Goal: Task Accomplishment & Management: Manage account settings

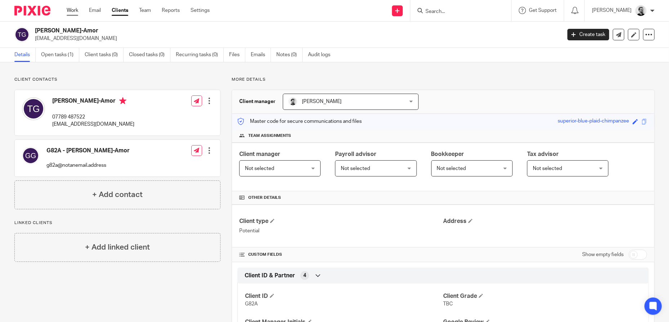
click at [72, 11] on link "Work" at bounding box center [73, 10] width 12 height 7
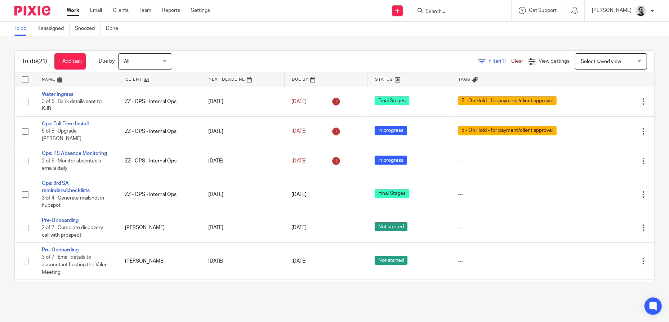
click at [464, 10] on input "Search" at bounding box center [457, 12] width 65 height 6
type input "s"
click at [148, 10] on link "Team" at bounding box center [145, 10] width 12 height 7
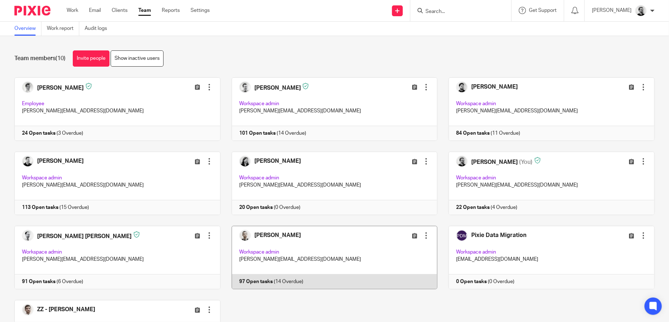
click at [373, 264] on link at bounding box center [328, 257] width 217 height 63
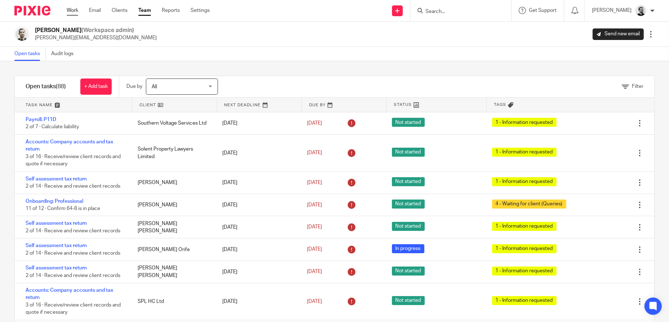
click at [74, 11] on link "Work" at bounding box center [73, 10] width 12 height 7
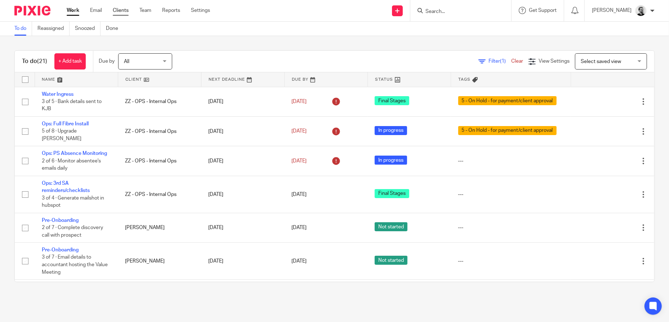
click at [124, 12] on link "Clients" at bounding box center [121, 10] width 16 height 7
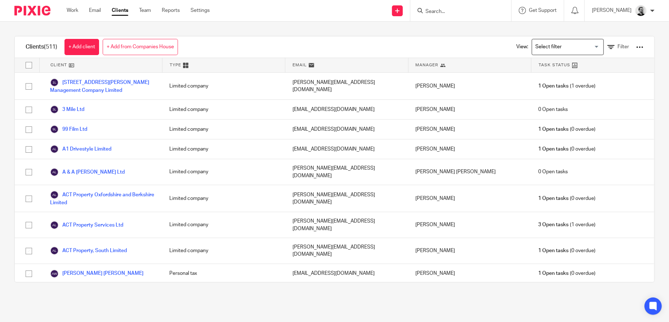
click at [636, 46] on div at bounding box center [639, 47] width 7 height 7
click at [591, 74] on link "Update dates using Companies House" at bounding box center [582, 73] width 100 height 11
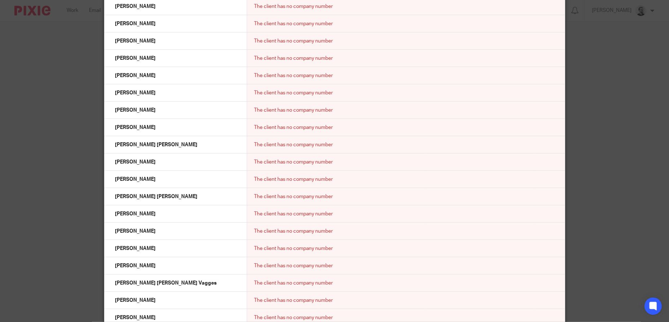
scroll to position [6263, 0]
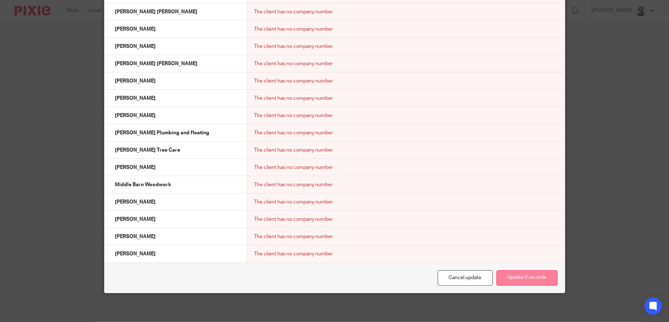
click at [525, 276] on button "Update 0 records" at bounding box center [526, 277] width 61 height 15
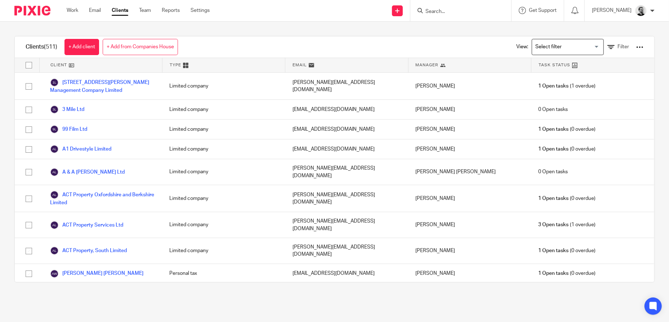
click at [636, 46] on div at bounding box center [639, 47] width 7 height 7
click at [586, 82] on link "Export clients to CSV file" at bounding box center [582, 84] width 100 height 11
click at [593, 84] on link "Export clients to CSV file" at bounding box center [582, 84] width 100 height 11
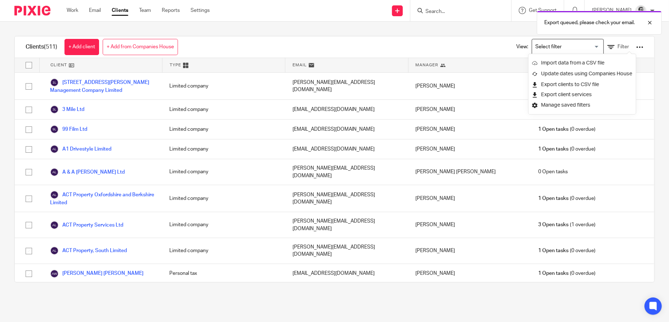
click at [656, 140] on div "Clients (511) + Add client + Add from Companies House View: Loading... Filter C…" at bounding box center [334, 159] width 669 height 275
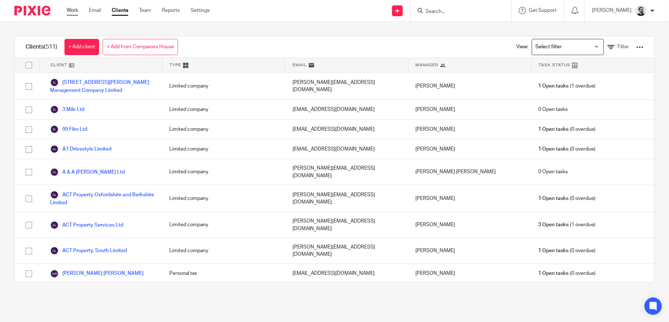
click at [73, 10] on link "Work" at bounding box center [73, 10] width 12 height 7
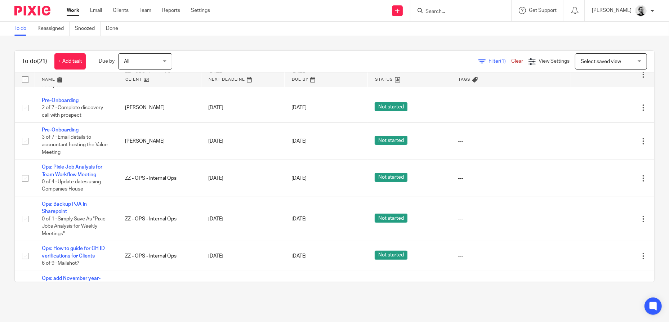
scroll to position [144, 0]
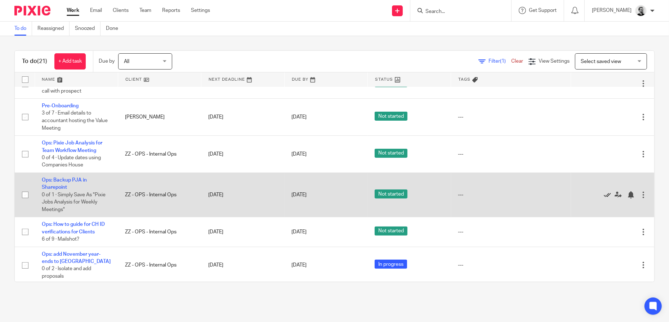
click at [604, 198] on icon at bounding box center [607, 194] width 7 height 7
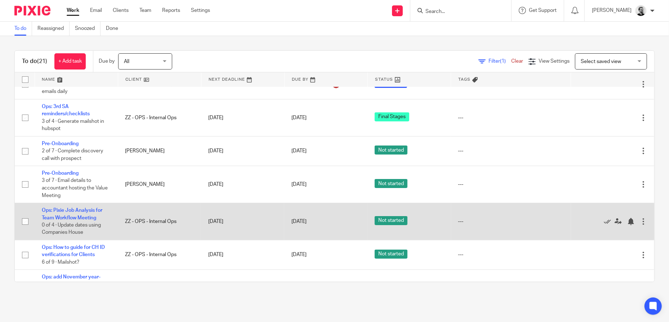
scroll to position [72, 0]
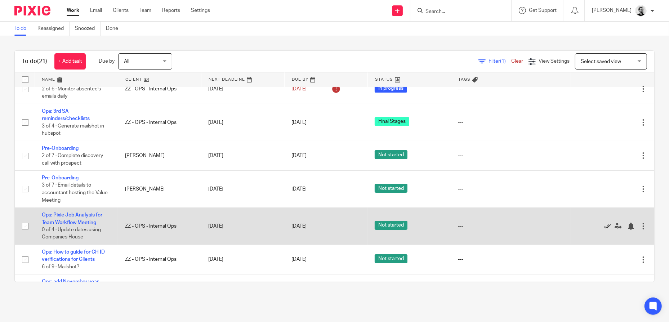
click at [604, 230] on icon at bounding box center [607, 226] width 7 height 7
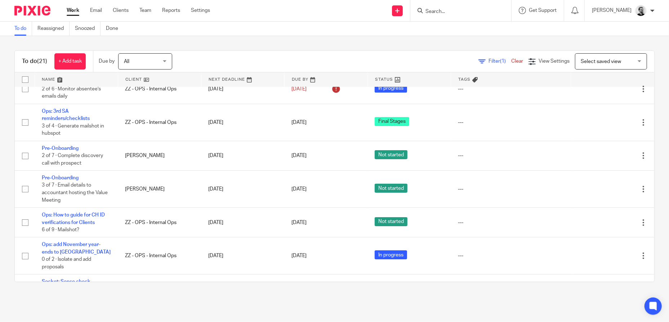
click at [448, 14] on input "Search" at bounding box center [457, 12] width 65 height 6
click at [148, 8] on link "Team" at bounding box center [145, 10] width 12 height 7
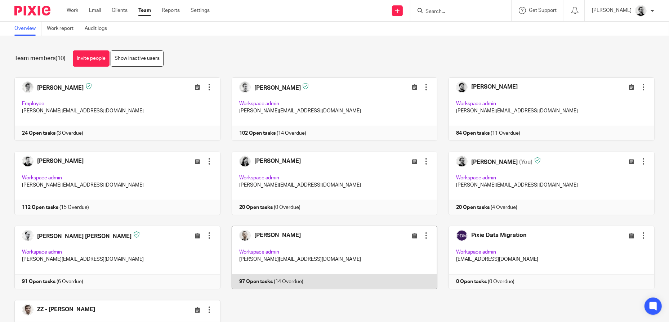
click at [279, 238] on link at bounding box center [328, 257] width 217 height 63
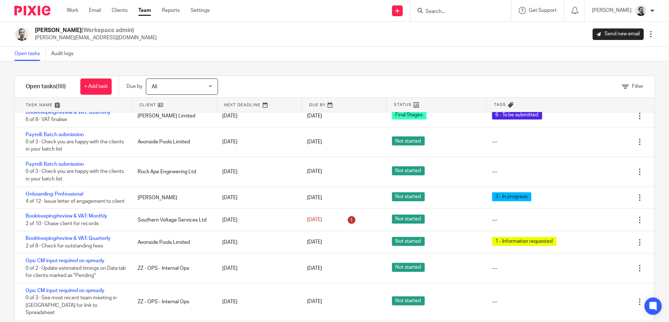
scroll to position [576, 0]
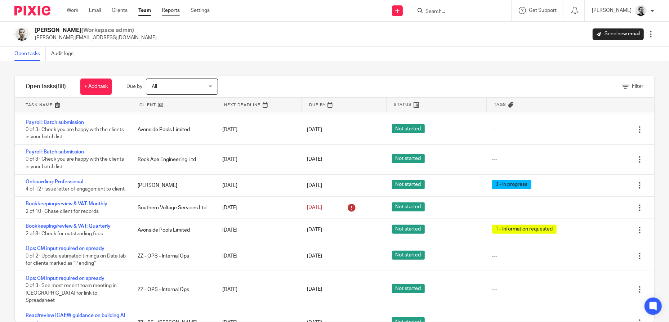
click at [172, 10] on link "Reports" at bounding box center [171, 10] width 18 height 7
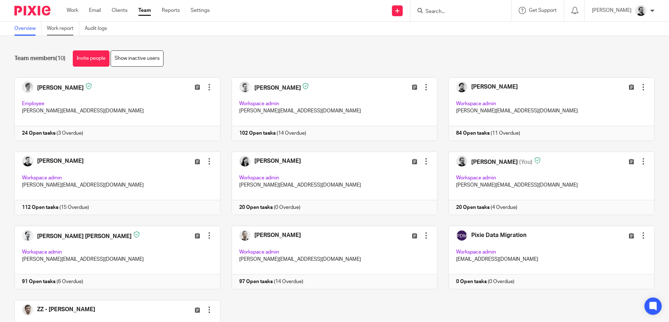
click at [54, 27] on link "Work report" at bounding box center [63, 29] width 32 height 14
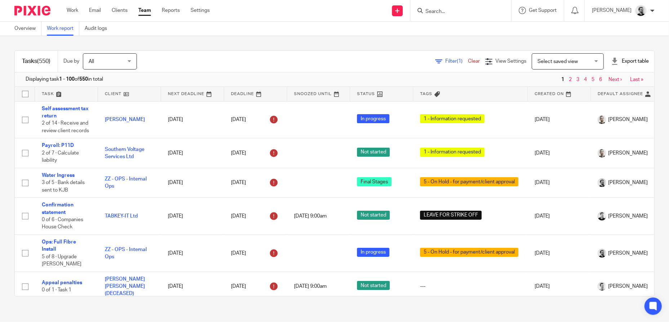
click at [622, 59] on div "Export table" at bounding box center [630, 61] width 38 height 7
click at [611, 88] on link "Excel spreadsheet" at bounding box center [613, 87] width 42 height 5
click at [73, 10] on link "Work" at bounding box center [73, 10] width 12 height 7
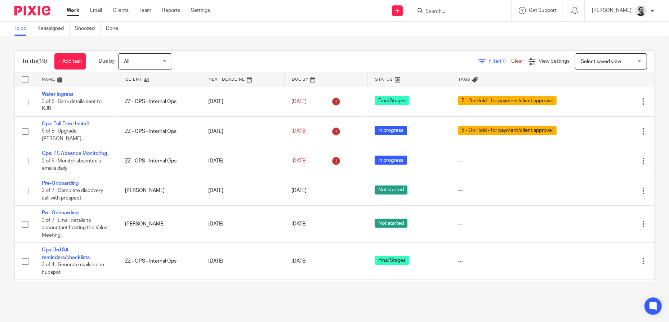
click at [465, 10] on input "Search" at bounding box center [457, 12] width 65 height 6
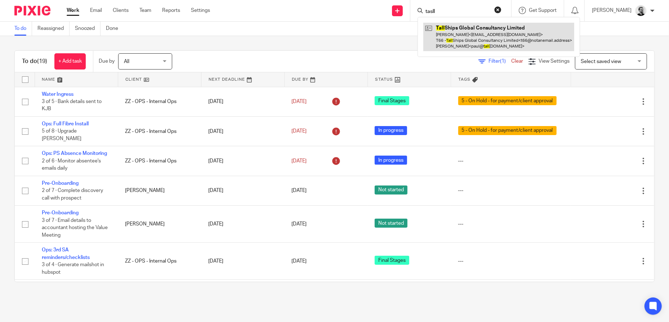
type input "tasll"
click at [484, 31] on link at bounding box center [498, 37] width 151 height 28
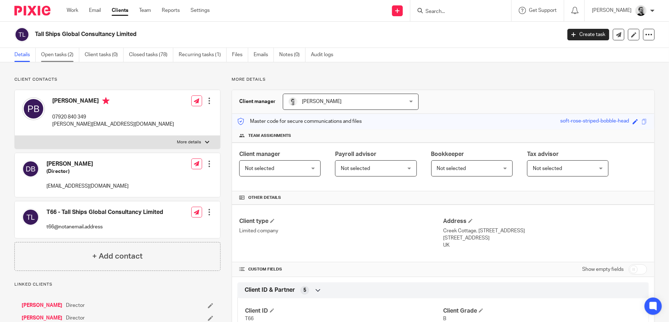
click at [62, 58] on link "Open tasks (2)" at bounding box center [60, 55] width 38 height 14
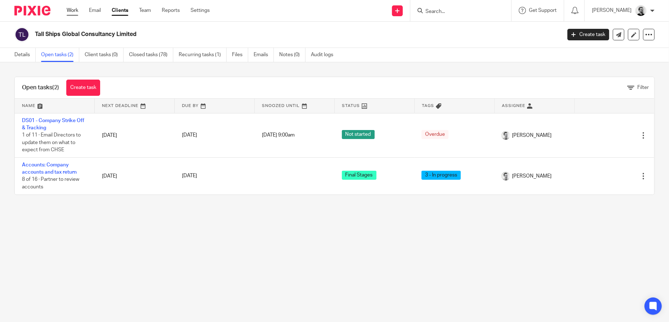
click at [77, 10] on link "Work" at bounding box center [73, 10] width 12 height 7
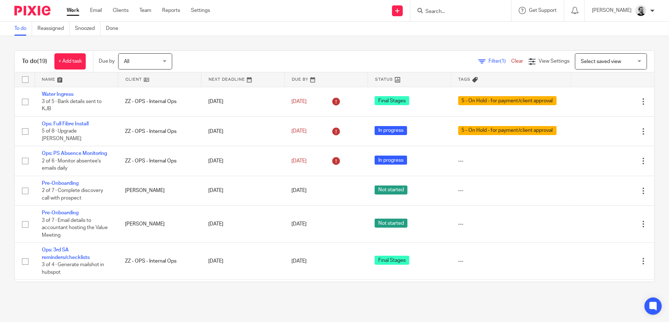
click at [464, 10] on input "Search" at bounding box center [457, 12] width 65 height 6
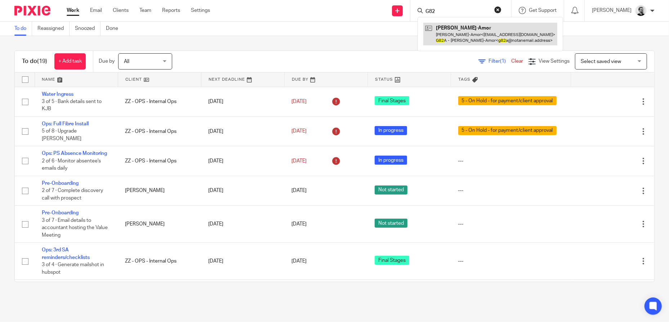
type input "G82"
click at [486, 32] on link at bounding box center [490, 34] width 134 height 22
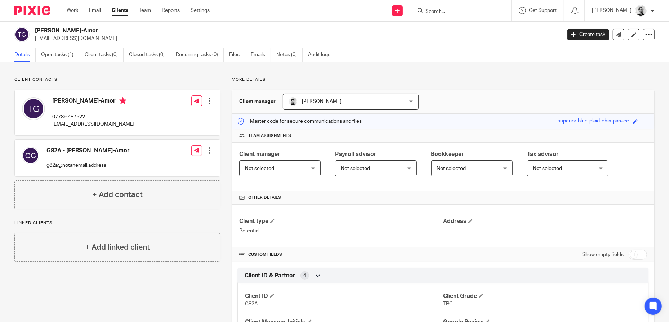
click at [455, 14] on input "Search" at bounding box center [457, 12] width 65 height 6
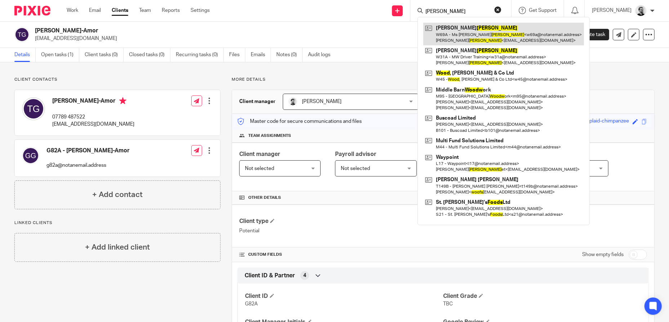
type input "[PERSON_NAME]"
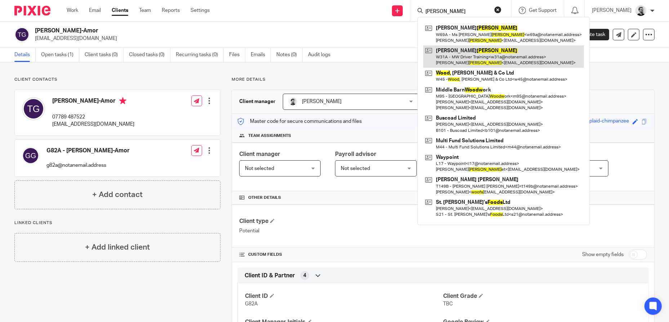
click at [493, 59] on link at bounding box center [503, 56] width 161 height 22
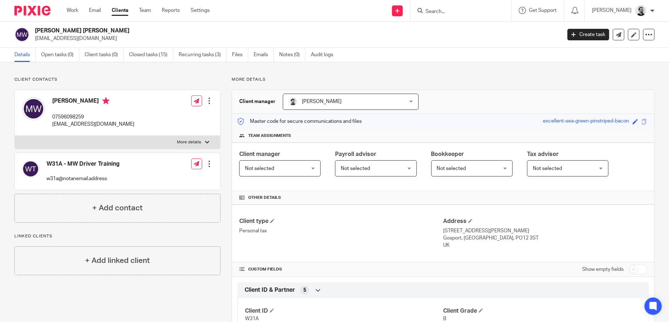
click at [454, 13] on input "Search" at bounding box center [457, 12] width 65 height 6
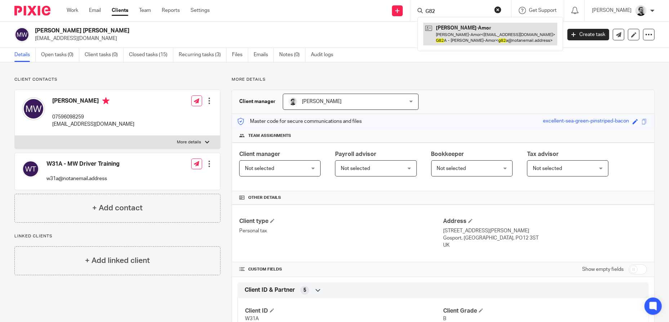
type input "G82"
click at [473, 24] on link at bounding box center [490, 34] width 134 height 22
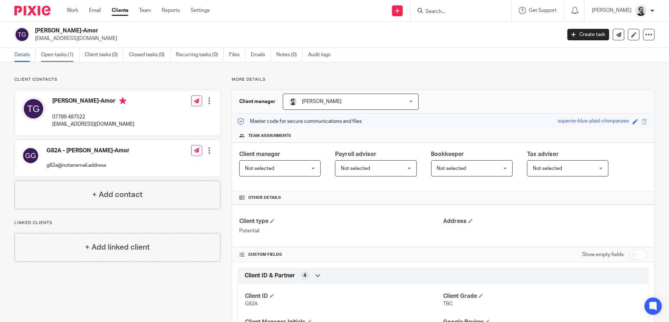
click at [57, 59] on link "Open tasks (1)" at bounding box center [60, 55] width 38 height 14
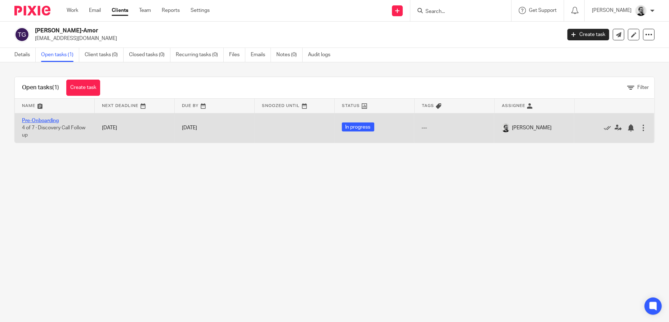
click at [55, 119] on link "Pre-Onboarding" at bounding box center [40, 120] width 37 height 5
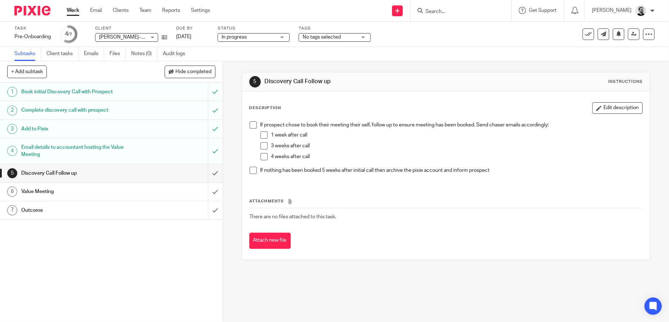
click at [254, 125] on span at bounding box center [253, 124] width 7 height 7
click at [261, 137] on span at bounding box center [263, 134] width 7 height 7
click at [262, 147] on span at bounding box center [263, 145] width 7 height 7
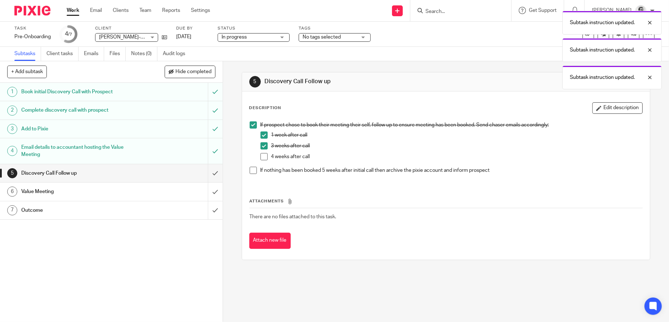
click at [263, 155] on span at bounding box center [263, 156] width 7 height 7
click at [253, 172] on span at bounding box center [253, 170] width 7 height 7
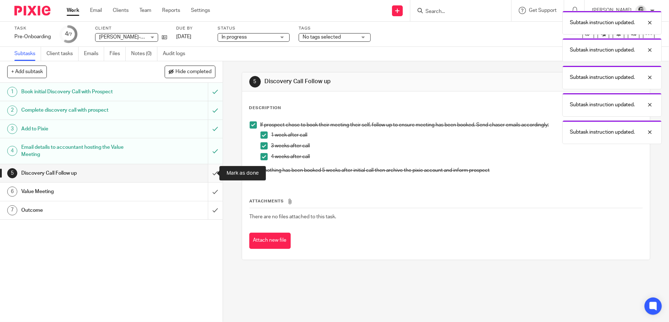
click at [208, 172] on input "submit" at bounding box center [111, 173] width 223 height 18
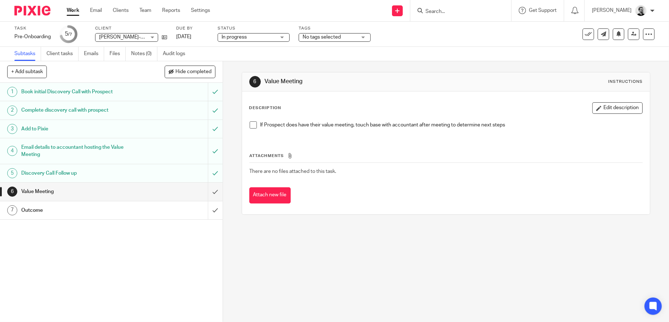
click at [76, 12] on link "Work" at bounding box center [73, 10] width 13 height 7
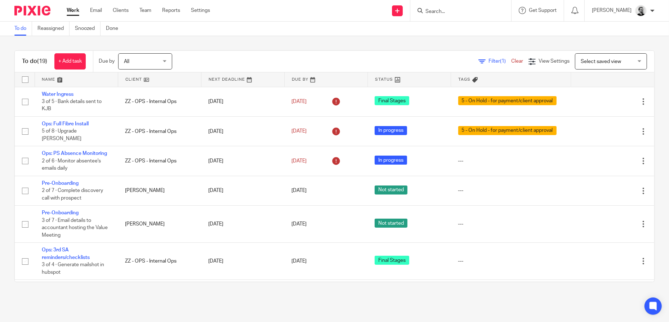
click at [453, 9] on input "Search" at bounding box center [457, 12] width 65 height 6
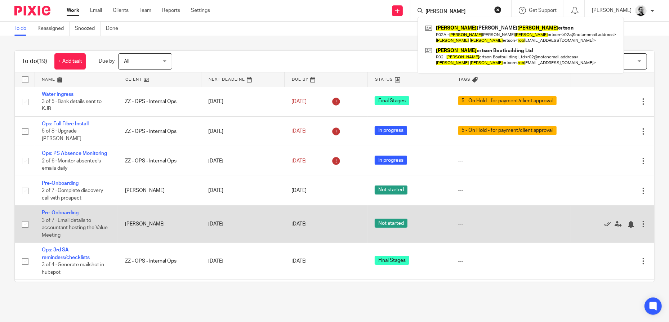
type input "PETER ROB"
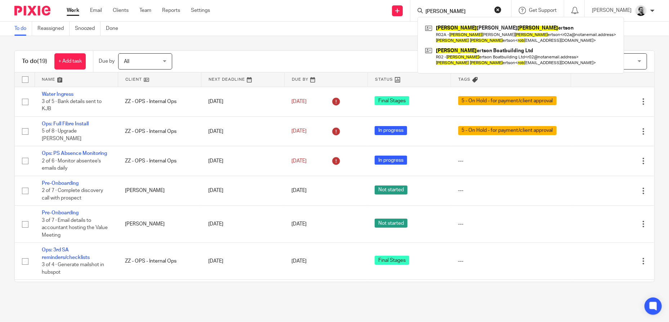
click at [369, 49] on div "To do (19) + Add task Due by All All Today Tomorrow This week Next week This mo…" at bounding box center [334, 166] width 669 height 260
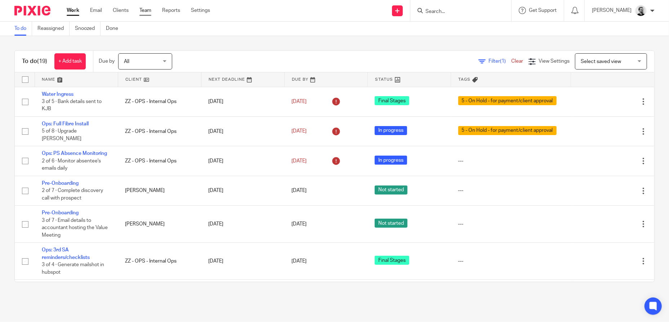
click at [151, 9] on link "Team" at bounding box center [145, 10] width 12 height 7
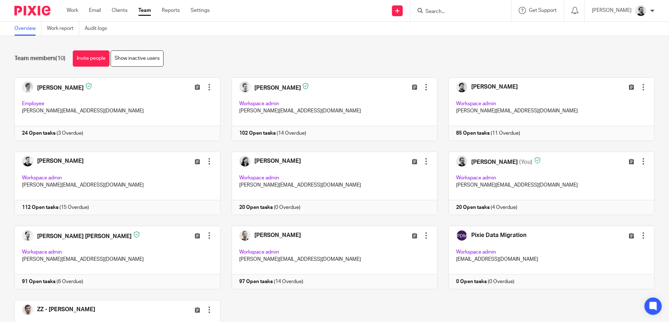
click at [437, 10] on input "Search" at bounding box center [457, 12] width 65 height 6
type input "ops"
click at [472, 32] on link at bounding box center [467, 28] width 89 height 11
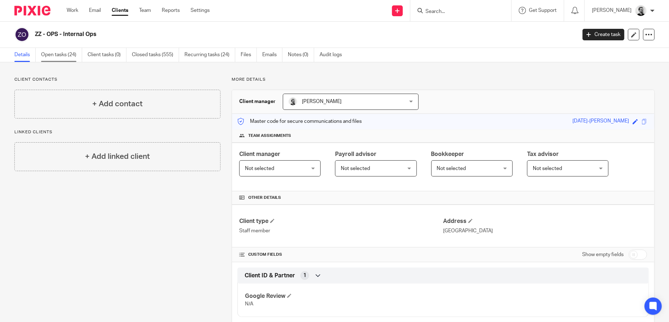
click at [60, 52] on link "Open tasks (24)" at bounding box center [61, 55] width 41 height 14
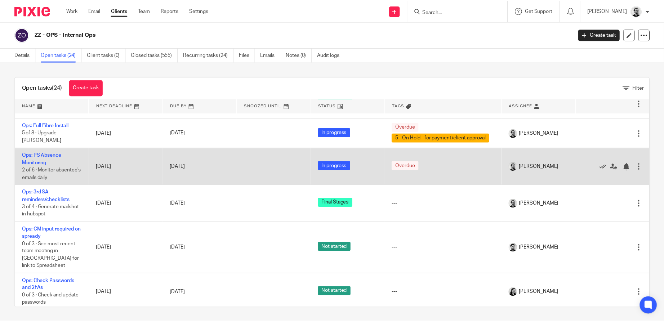
scroll to position [36, 0]
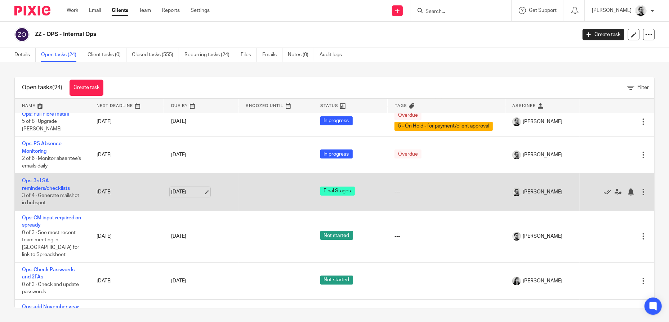
click at [195, 192] on link "[DATE]" at bounding box center [187, 192] width 32 height 8
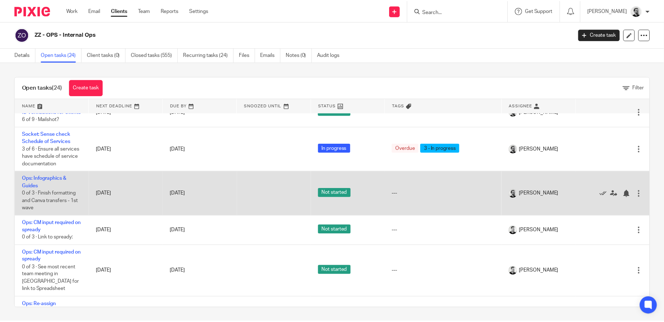
scroll to position [288, 0]
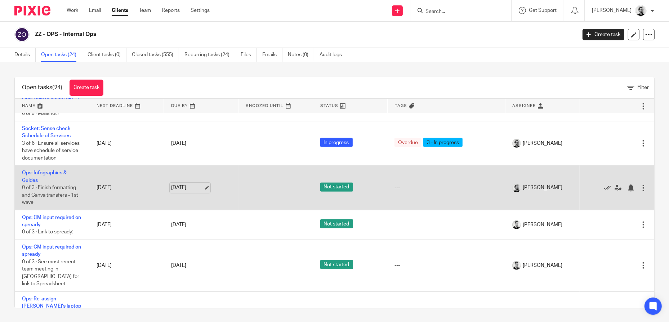
click at [189, 189] on link "[DATE]" at bounding box center [187, 188] width 32 height 8
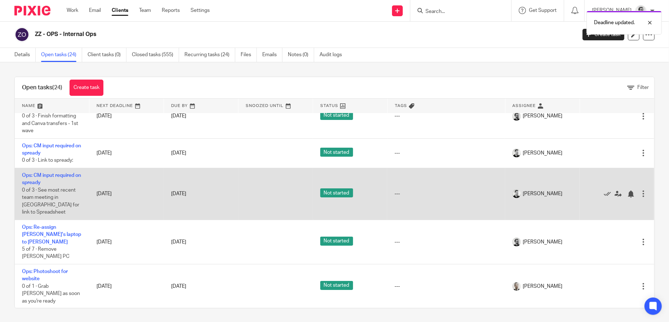
scroll to position [360, 0]
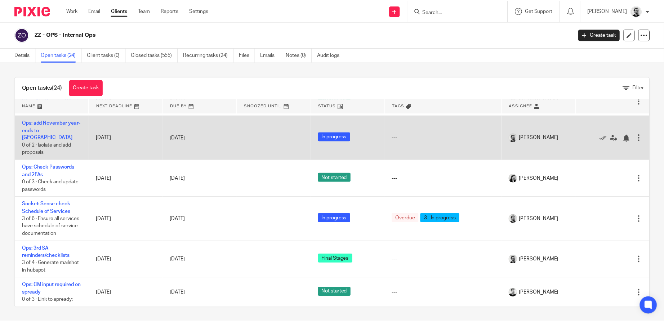
scroll to position [180, 0]
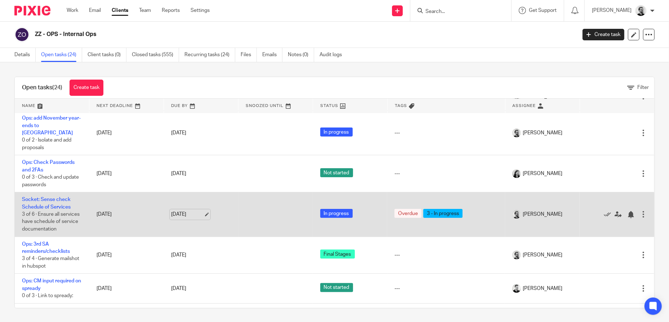
click at [186, 211] on link "[DATE]" at bounding box center [187, 215] width 32 height 8
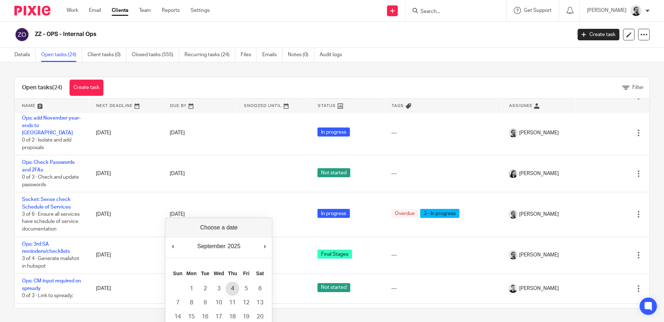
scroll to position [53, 0]
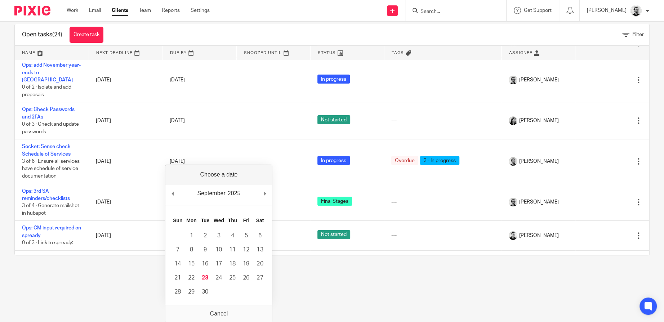
click at [326, 267] on div "Open tasks (24) Create task Filter Name Next Deadline Due By Snoozed Until Stat…" at bounding box center [332, 139] width 664 height 260
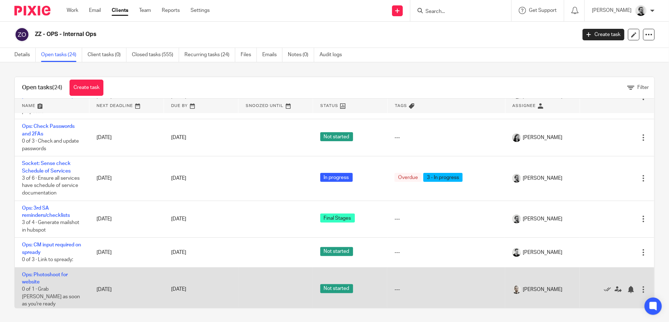
scroll to position [0, 0]
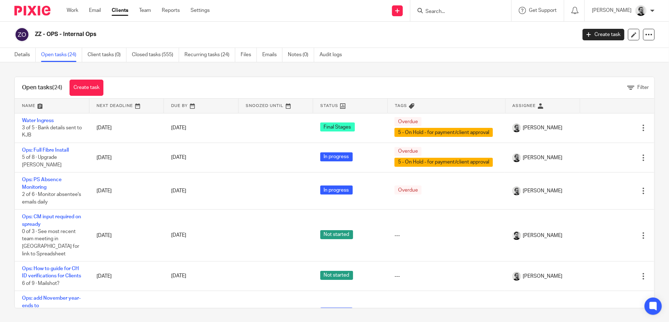
click at [463, 11] on input "Search" at bounding box center [457, 12] width 65 height 6
click at [144, 10] on link "Team" at bounding box center [145, 10] width 12 height 7
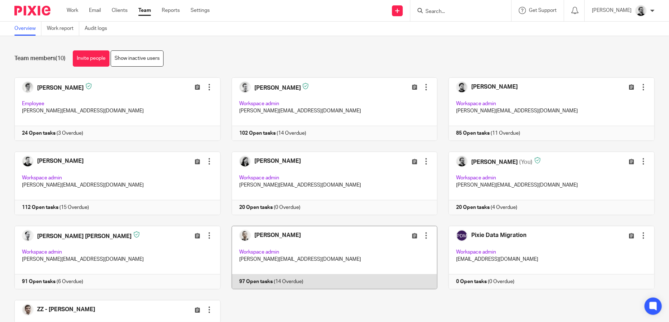
click at [350, 247] on link at bounding box center [328, 257] width 217 height 63
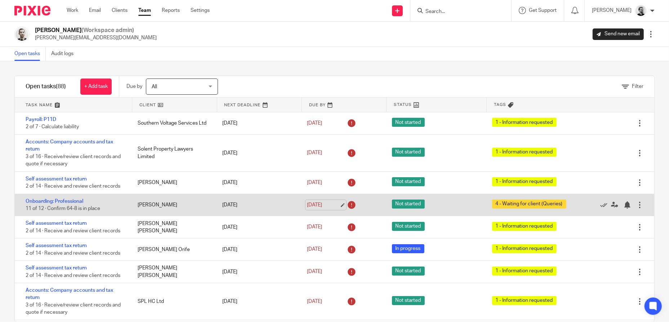
click at [317, 202] on link "19 Sep 2025" at bounding box center [323, 205] width 32 height 8
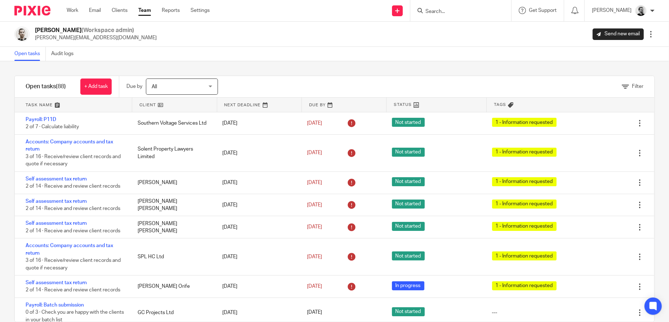
click at [467, 10] on input "Search" at bounding box center [457, 12] width 65 height 6
type input "ops"
click at [484, 30] on link at bounding box center [467, 28] width 89 height 11
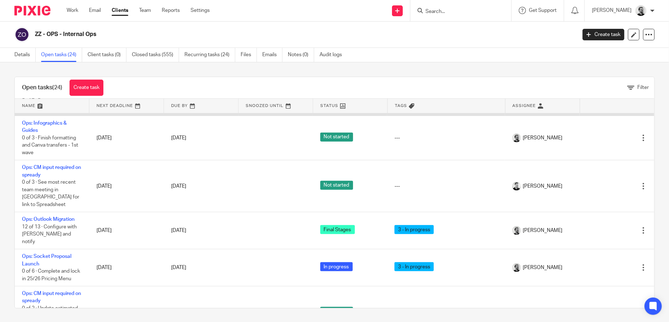
scroll to position [396, 0]
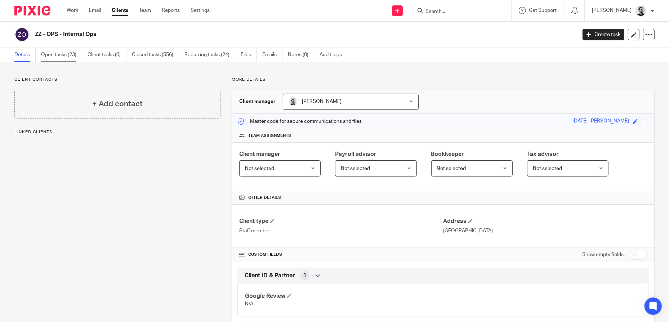
click at [71, 58] on link "Open tasks (23)" at bounding box center [61, 55] width 41 height 14
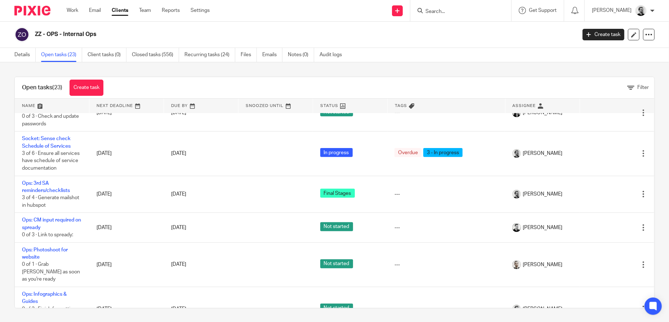
scroll to position [252, 0]
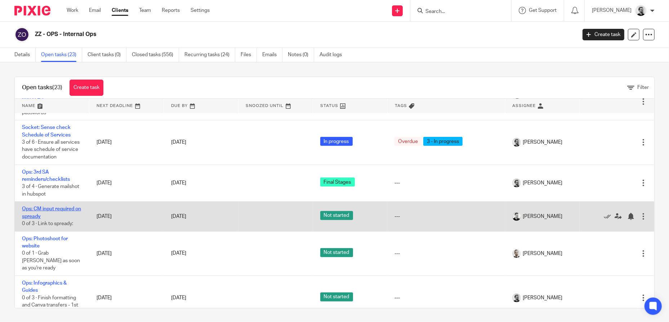
click at [44, 207] on link "Ops: CM input required on spready" at bounding box center [51, 212] width 59 height 12
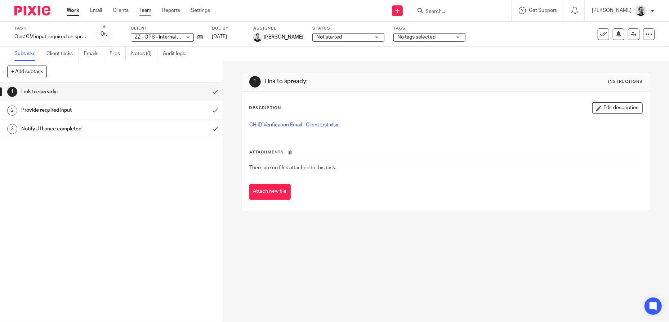
click at [144, 11] on link "Team" at bounding box center [145, 10] width 12 height 7
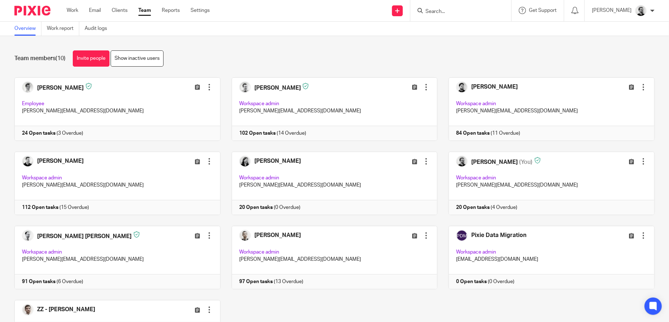
click at [438, 9] on input "Search" at bounding box center [457, 12] width 65 height 6
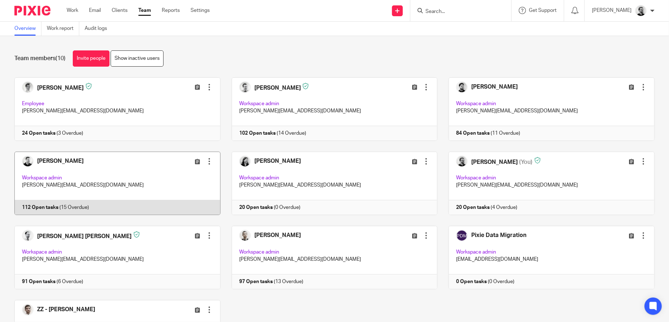
click at [107, 166] on link at bounding box center [111, 183] width 217 height 63
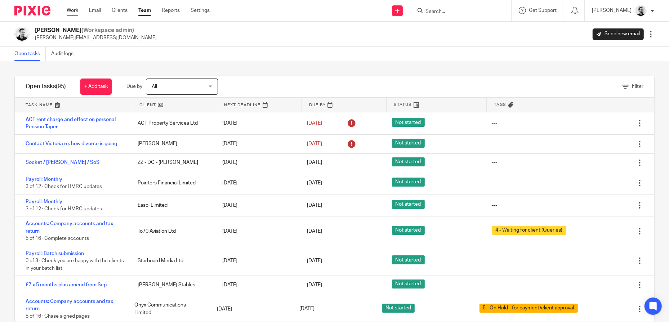
click at [73, 12] on link "Work" at bounding box center [73, 10] width 12 height 7
